Goal: Task Accomplishment & Management: Use online tool/utility

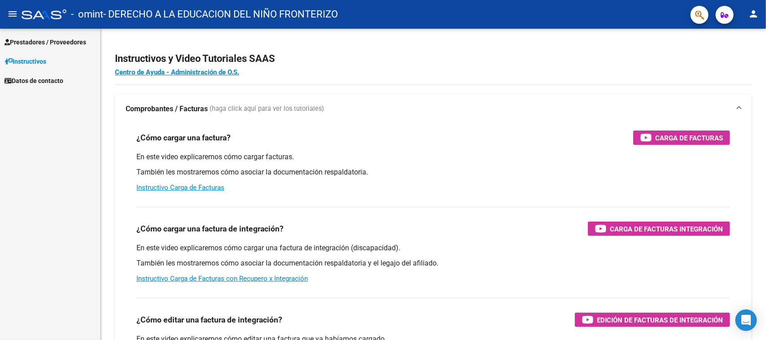
click at [31, 38] on span "Prestadores / Proveedores" at bounding box center [45, 42] width 82 height 10
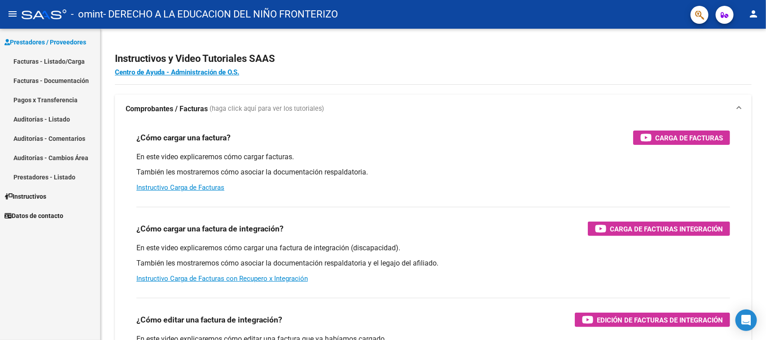
click at [44, 59] on link "Facturas - Listado/Carga" at bounding box center [50, 61] width 100 height 19
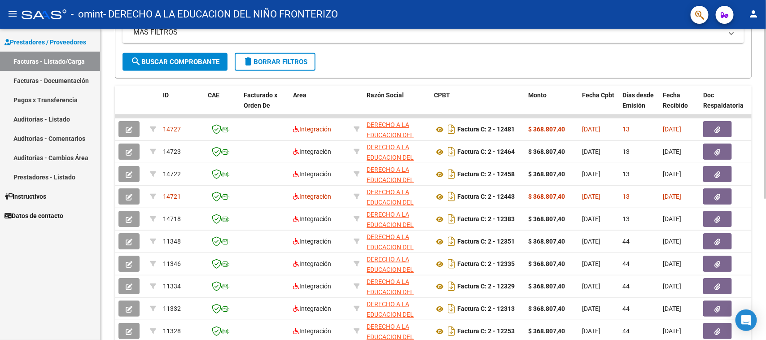
click at [766, 183] on div at bounding box center [765, 224] width 2 height 170
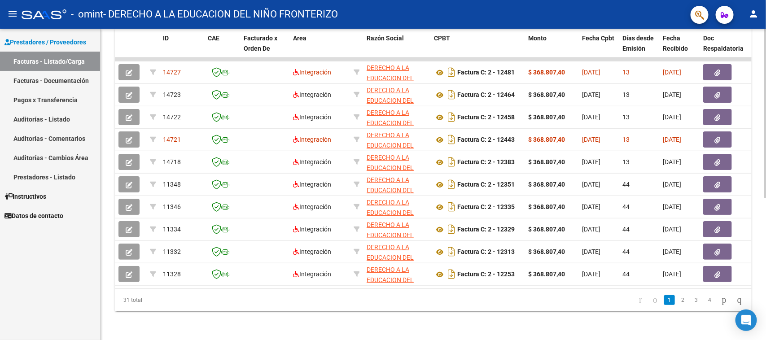
click at [766, 218] on div at bounding box center [765, 255] width 2 height 170
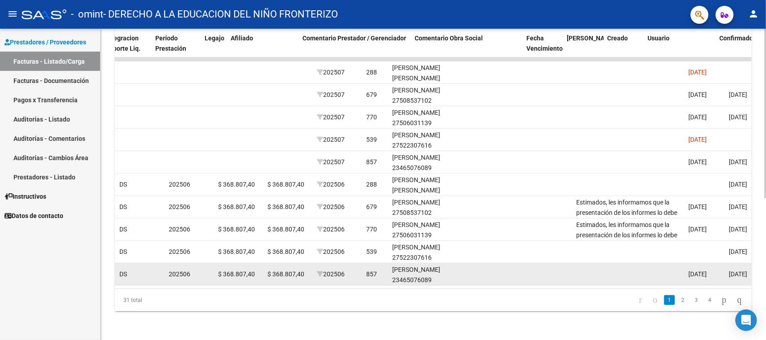
scroll to position [0, 1173]
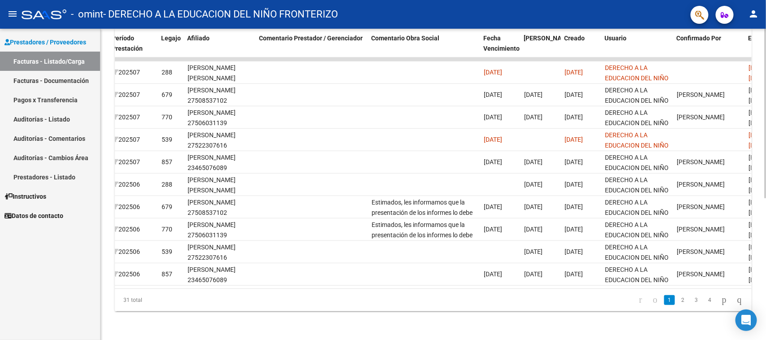
drag, startPoint x: 580, startPoint y: 283, endPoint x: 587, endPoint y: 284, distance: 6.3
click at [587, 284] on datatable-body "14727 Integración DERECHO A LA EDUCACION DEL NIÑO FRONTERIZO 30678688092 Factur…" at bounding box center [433, 172] width 637 height 231
click at [757, 13] on mat-icon "person" at bounding box center [753, 14] width 11 height 11
click at [716, 56] on mat-icon "exit_to_app" at bounding box center [721, 58] width 11 height 11
